Goal: Information Seeking & Learning: Learn about a topic

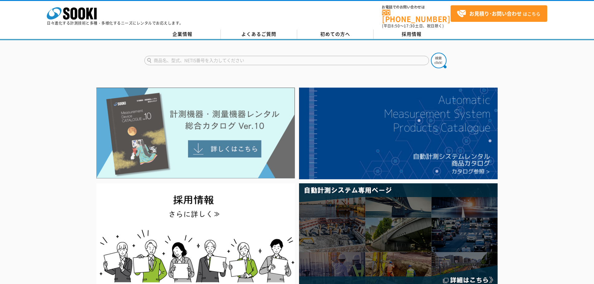
click at [159, 135] on img at bounding box center [195, 133] width 199 height 91
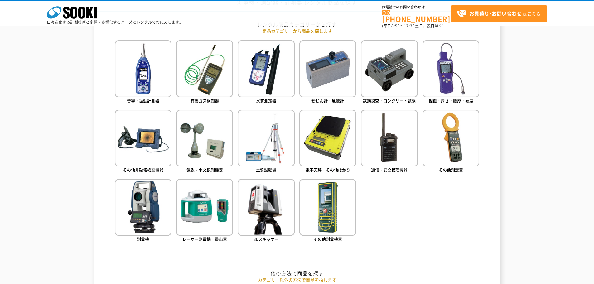
scroll to position [250, 0]
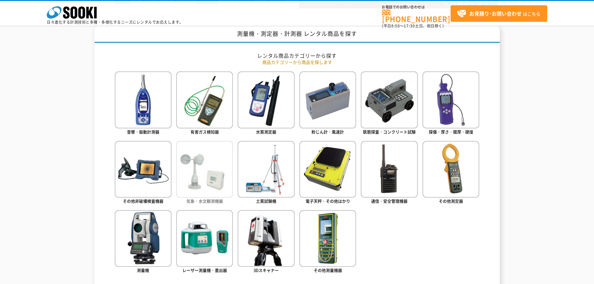
click at [213, 175] on img at bounding box center [204, 169] width 57 height 57
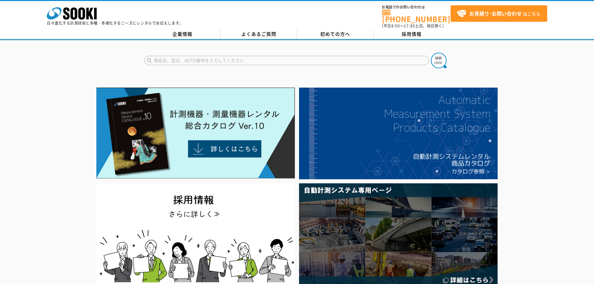
click at [234, 141] on img at bounding box center [195, 133] width 199 height 91
